Goal: Browse casually

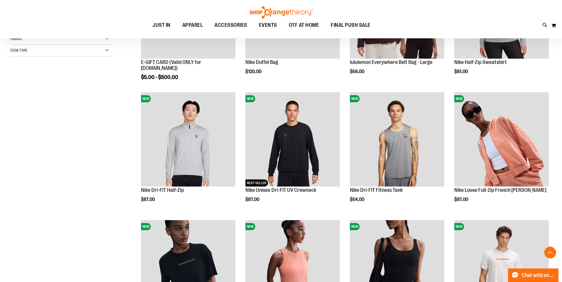
scroll to position [177, 0]
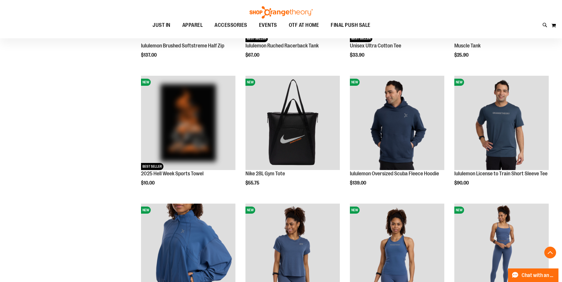
scroll to position [560, 0]
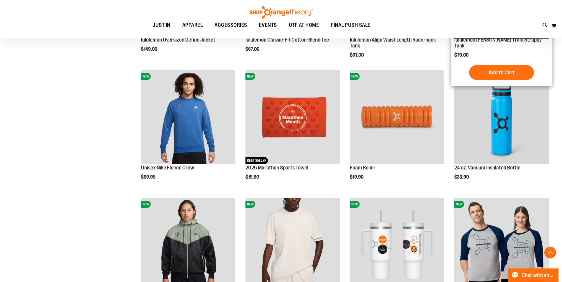
scroll to position [796, 0]
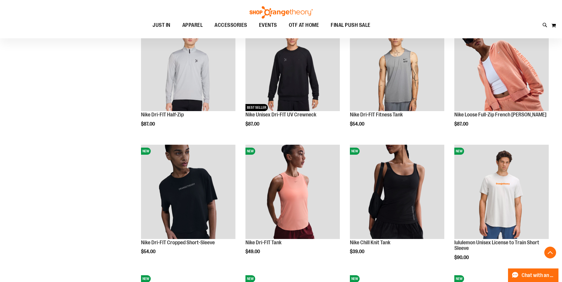
scroll to position [147, 0]
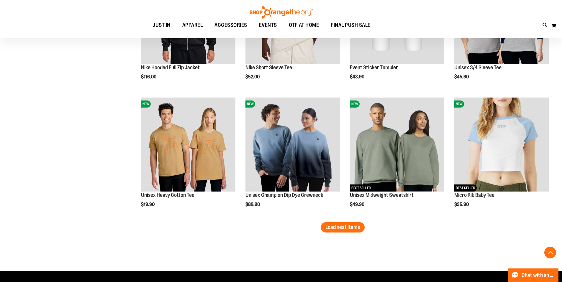
scroll to position [1091, 0]
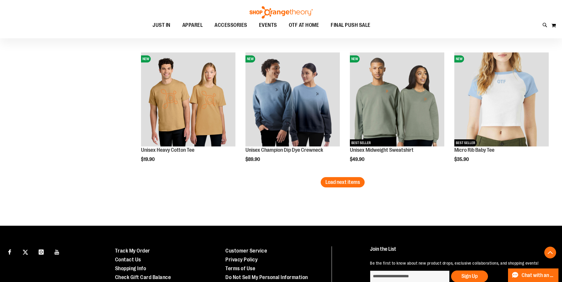
click at [337, 184] on span "Load next items" at bounding box center [342, 182] width 35 height 6
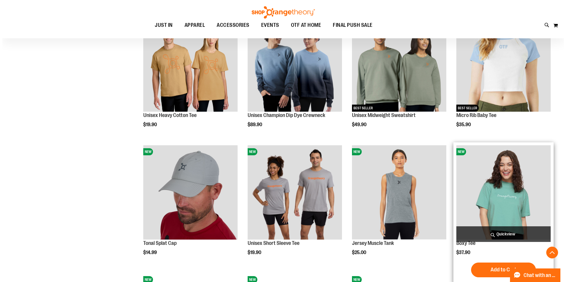
scroll to position [1180, 0]
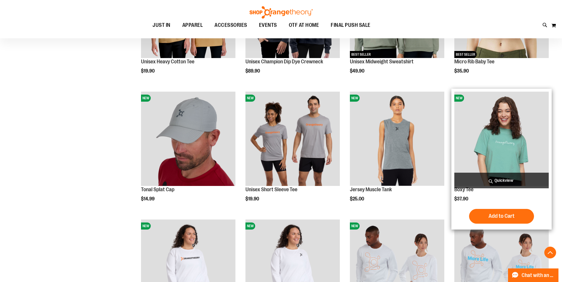
click at [511, 179] on span "Quickview" at bounding box center [501, 181] width 94 height 16
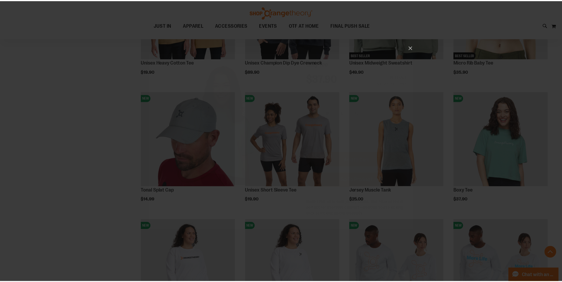
scroll to position [0, 0]
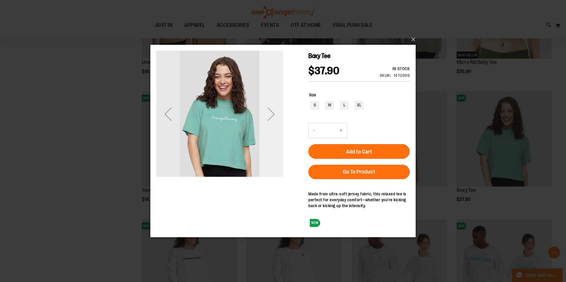
click at [274, 108] on div "Next" at bounding box center [272, 114] width 24 height 24
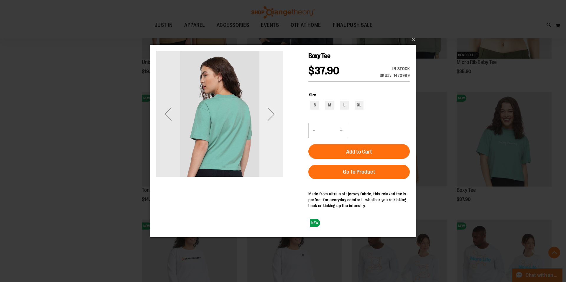
click at [274, 108] on div "Next" at bounding box center [272, 114] width 24 height 24
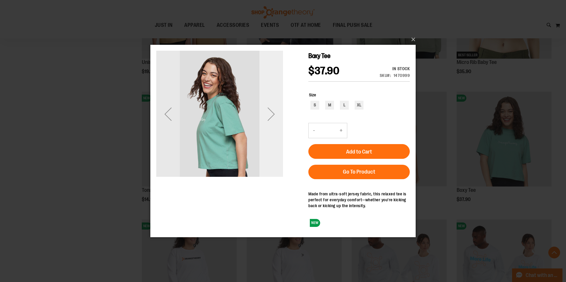
click at [274, 108] on div "Next" at bounding box center [272, 114] width 24 height 24
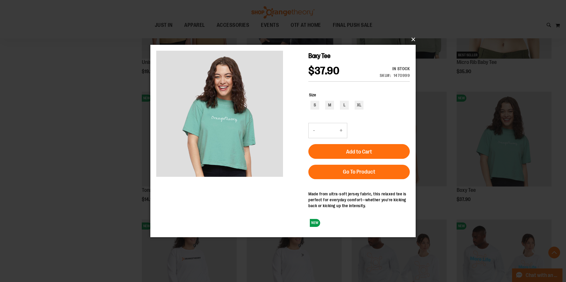
click at [411, 39] on button "×" at bounding box center [284, 39] width 265 height 13
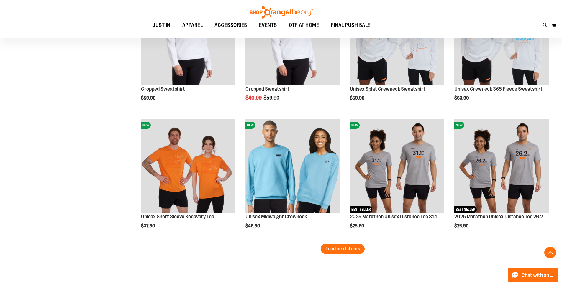
scroll to position [1416, 0]
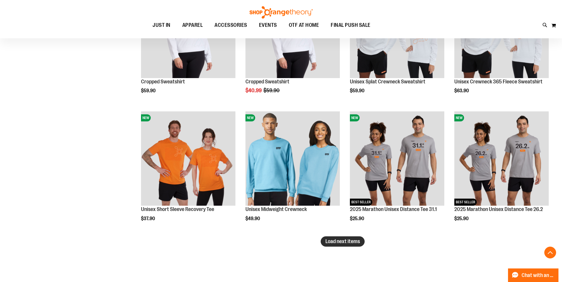
click at [358, 244] on span "Load next items" at bounding box center [342, 242] width 35 height 6
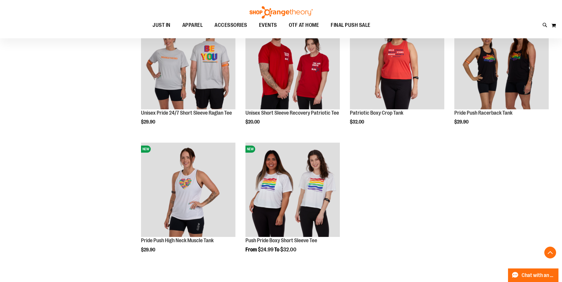
scroll to position [1770, 0]
